Goal: Find specific page/section: Find specific page/section

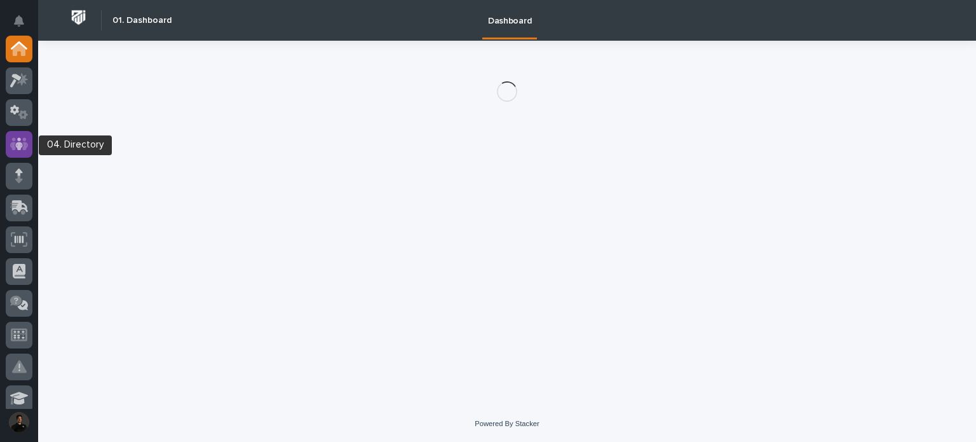
click at [20, 139] on icon at bounding box center [19, 143] width 8 height 13
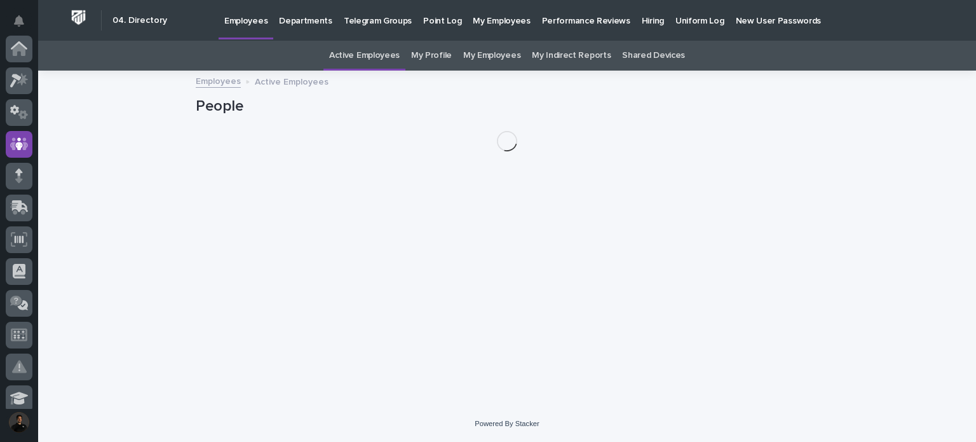
scroll to position [95, 0]
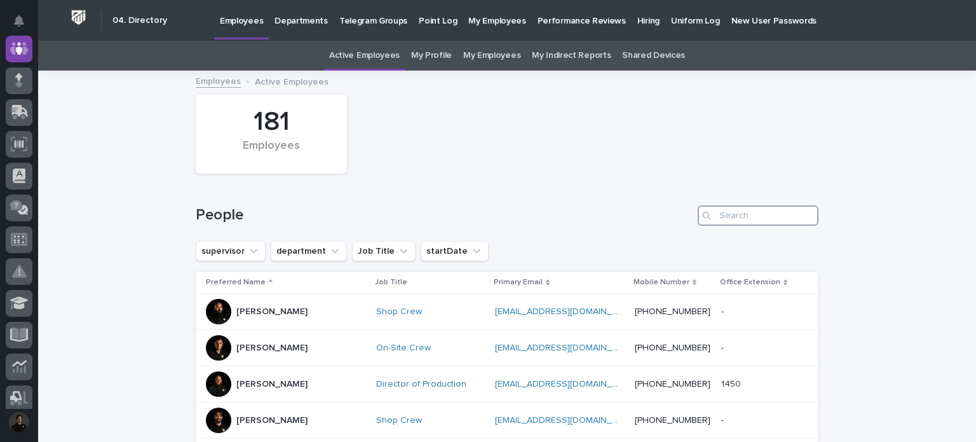
click at [729, 205] on input "Search" at bounding box center [758, 215] width 121 height 20
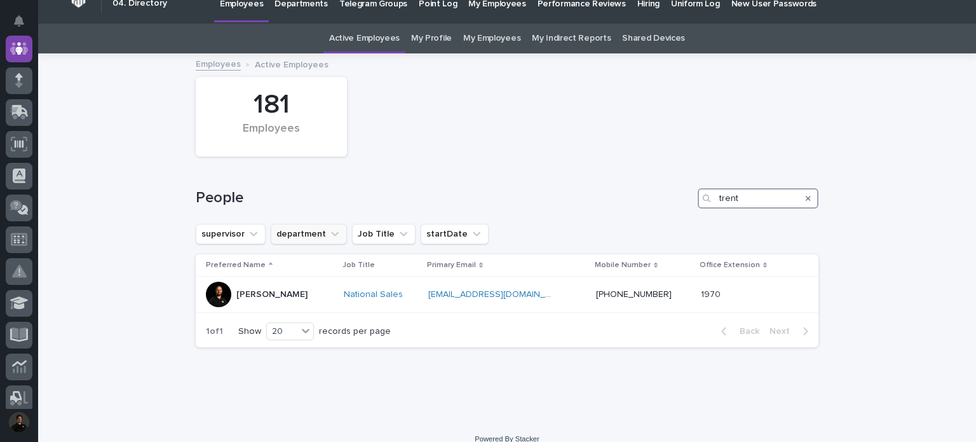
scroll to position [32, 0]
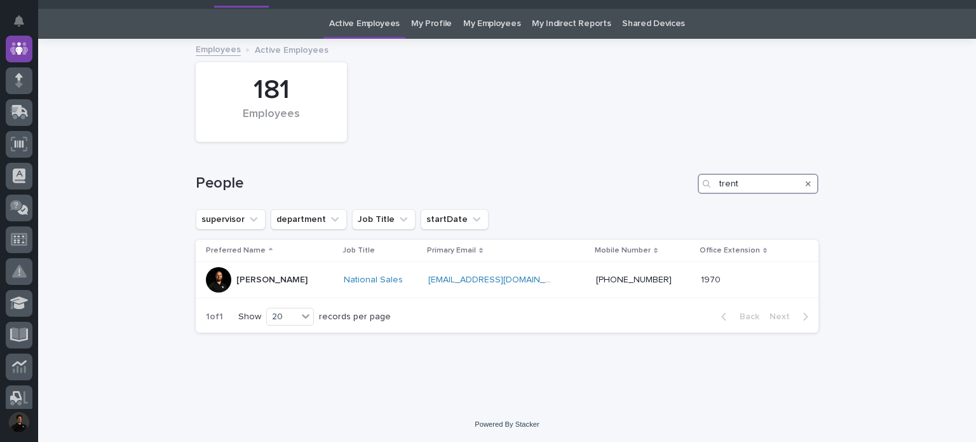
type input "trent"
